Goal: Task Accomplishment & Management: Manage account settings

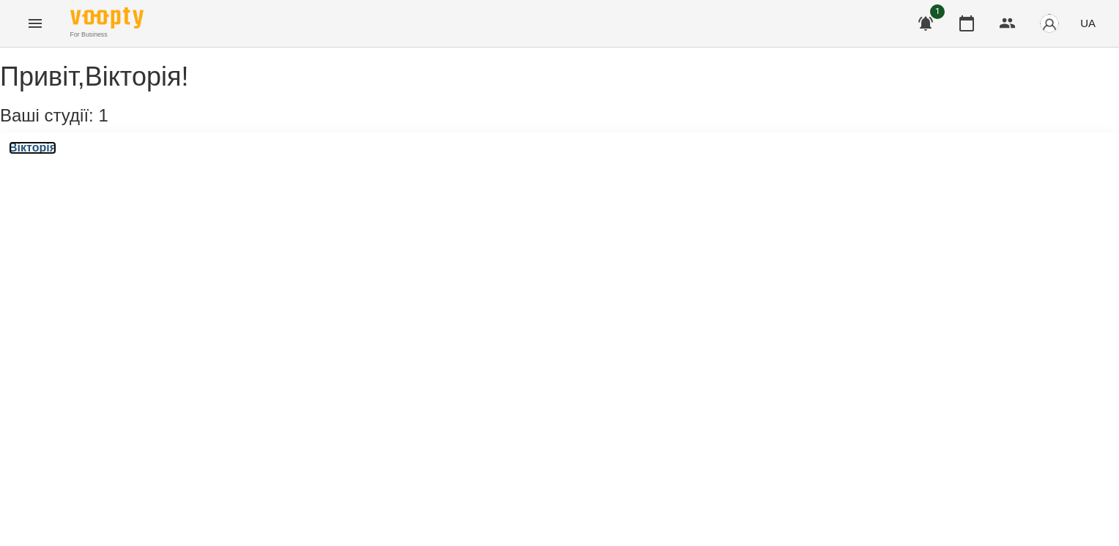
click at [39, 155] on h3 "Вікторія" at bounding box center [33, 147] width 48 height 13
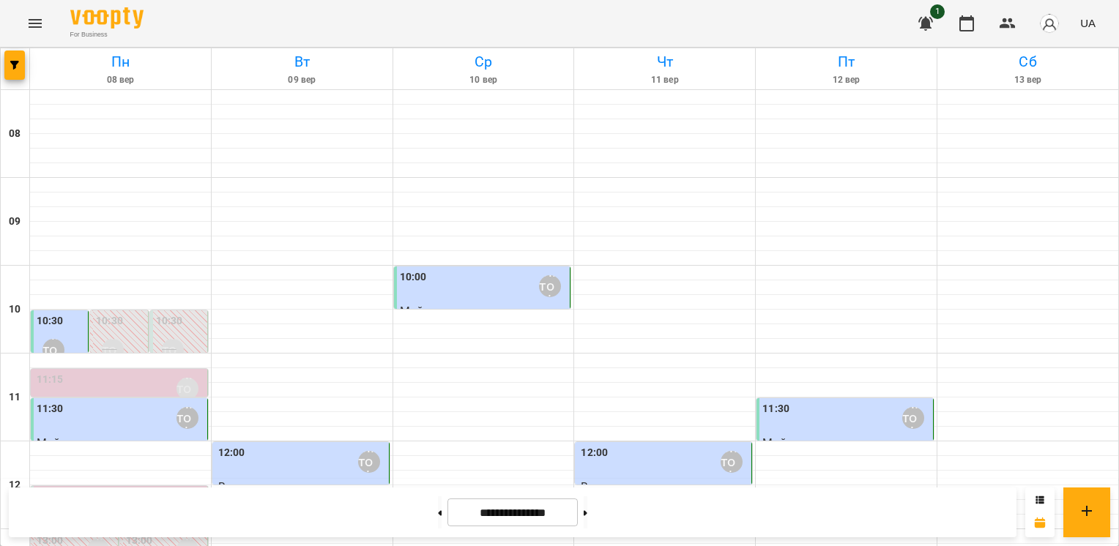
scroll to position [444, 0]
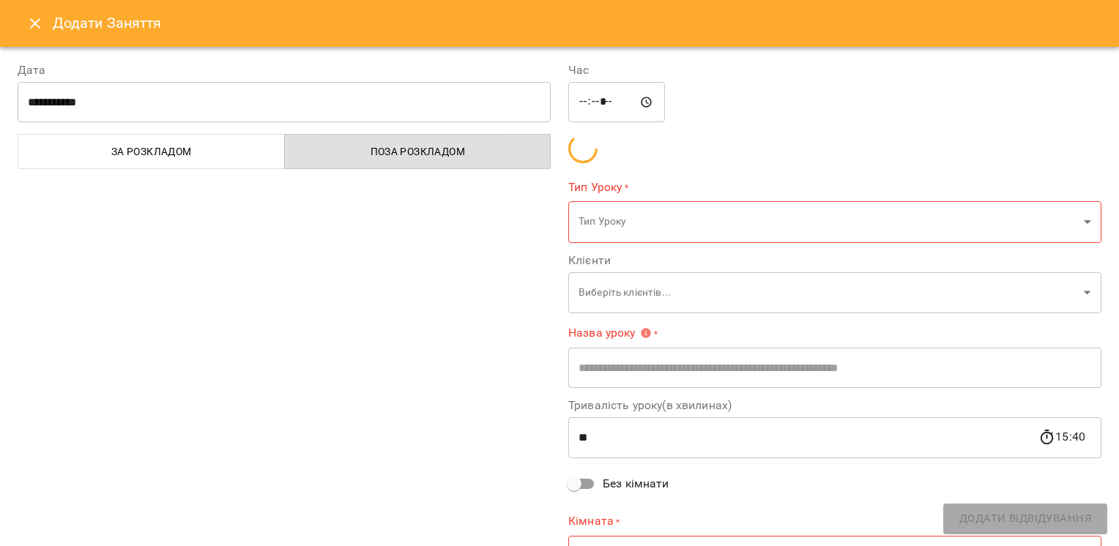
type input "**********"
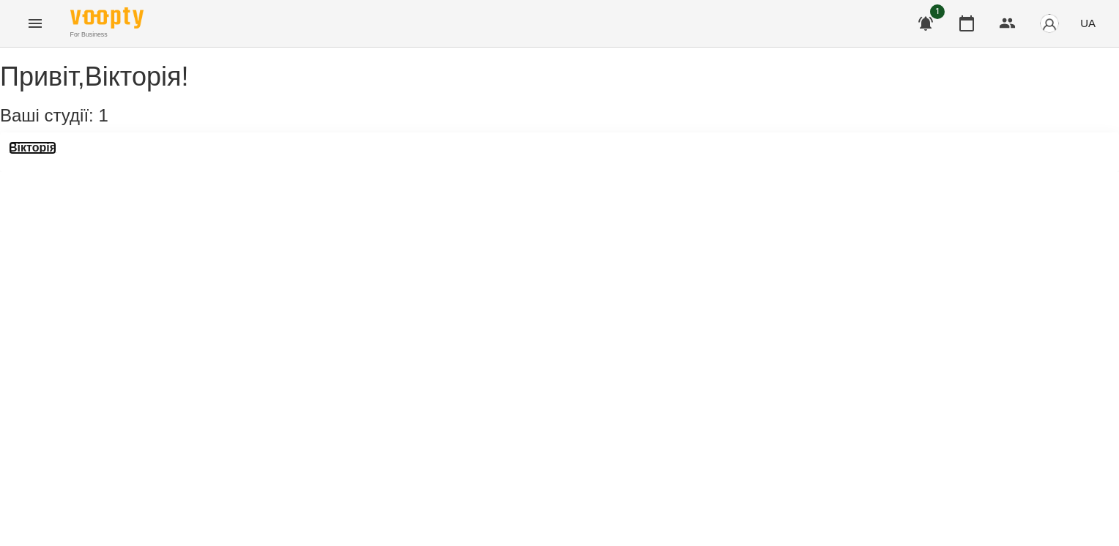
click at [56, 155] on h3 "Вікторія" at bounding box center [33, 147] width 48 height 13
